Goal: Transaction & Acquisition: Subscribe to service/newsletter

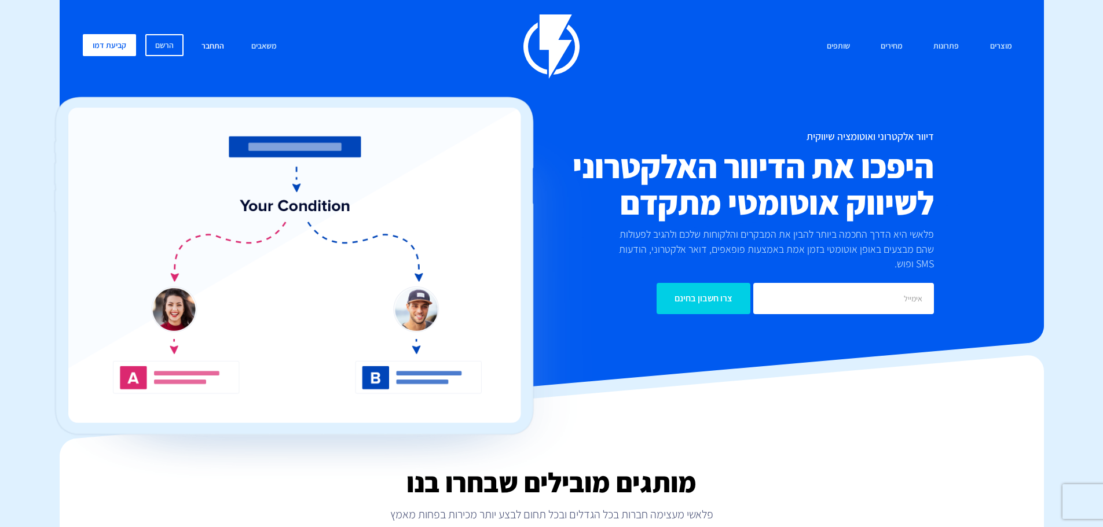
click at [212, 46] on link "התחבר" at bounding box center [213, 46] width 40 height 25
click at [217, 42] on link "התחבר" at bounding box center [213, 46] width 40 height 25
click at [158, 48] on link "הרשם" at bounding box center [164, 45] width 38 height 22
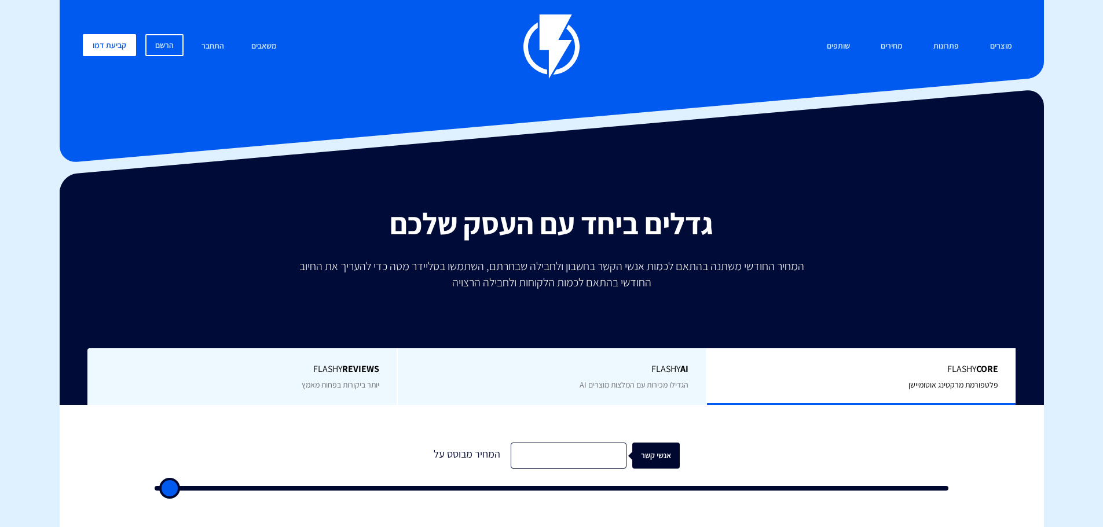
type input "500"
click at [215, 47] on link "התחבר" at bounding box center [213, 46] width 40 height 25
